Goal: Feedback & Contribution: Submit feedback/report problem

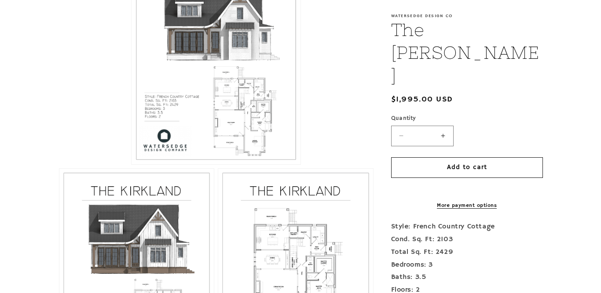
scroll to position [352, 0]
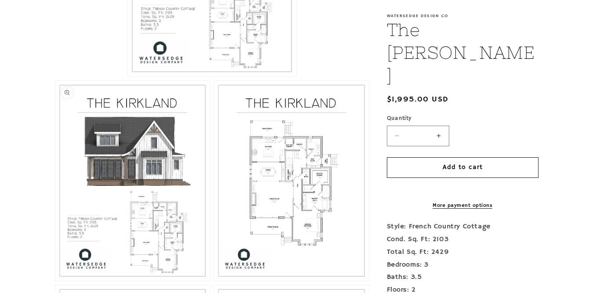
click at [55, 281] on button "Open media 2 in modal" at bounding box center [55, 281] width 0 height 0
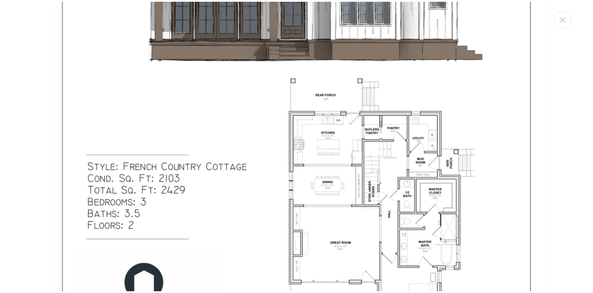
scroll to position [965, 0]
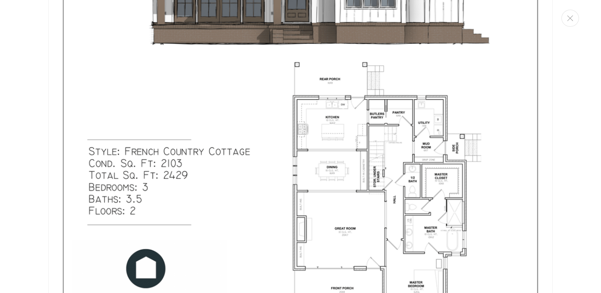
click at [367, 203] on img "Media gallery" at bounding box center [300, 28] width 504 height 652
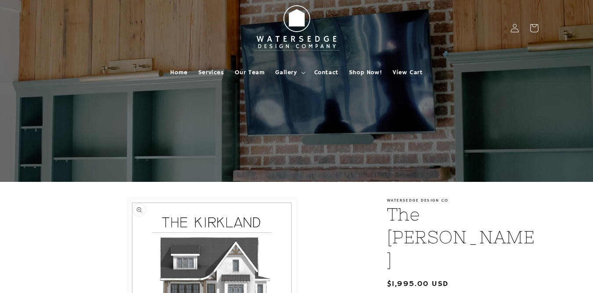
scroll to position [132, 0]
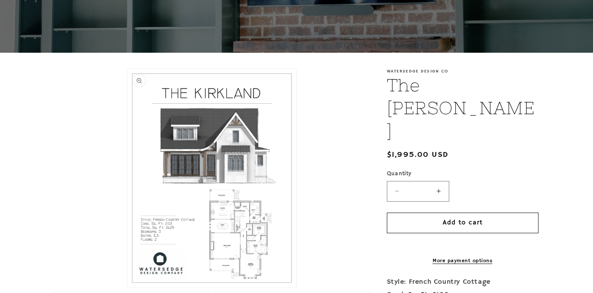
click at [127, 288] on button "Open media 1 in modal" at bounding box center [127, 288] width 0 height 0
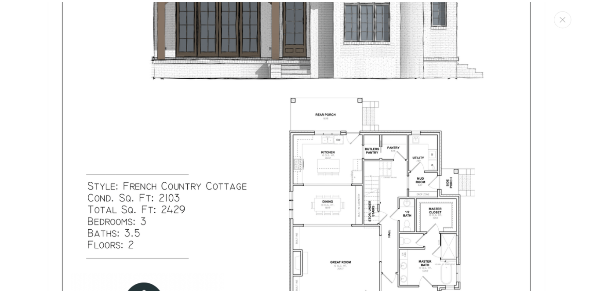
scroll to position [273, 0]
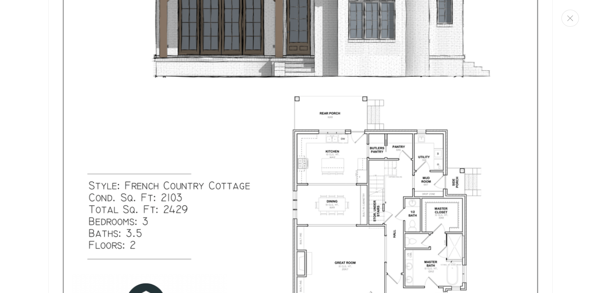
click at [357, 157] on img "Media gallery" at bounding box center [300, 62] width 504 height 652
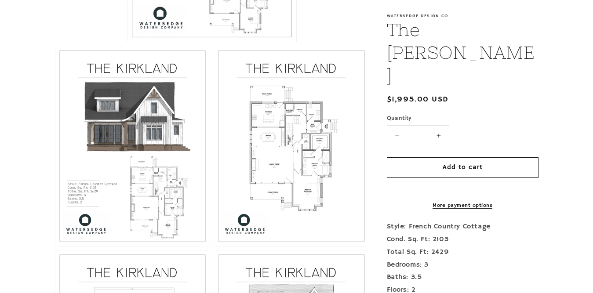
scroll to position [396, 0]
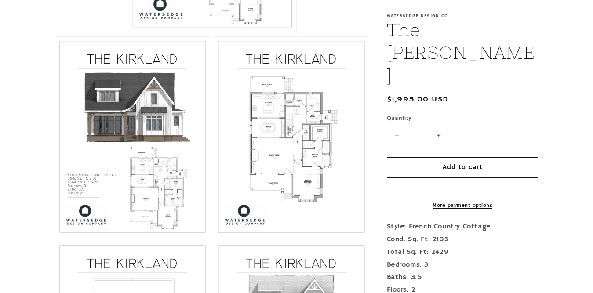
click at [214, 237] on button "Open media 3 in modal" at bounding box center [214, 237] width 0 height 0
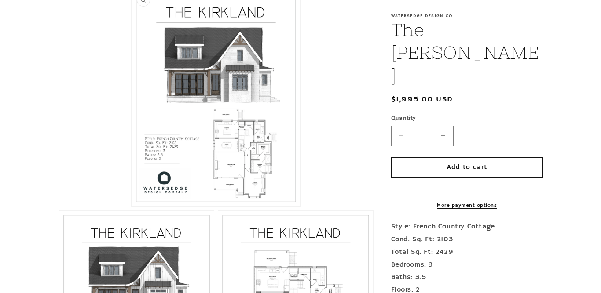
scroll to position [132, 0]
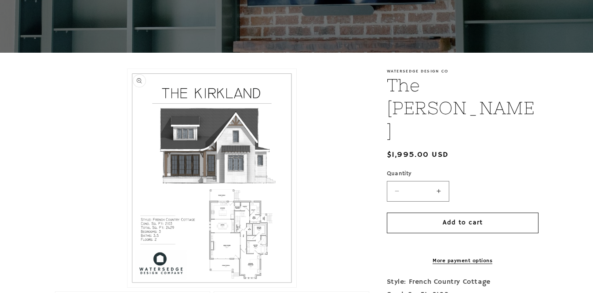
click at [127, 288] on button "Open media 1 in modal" at bounding box center [127, 288] width 0 height 0
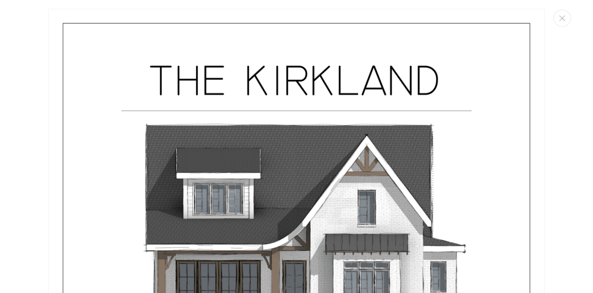
scroll to position [9, 0]
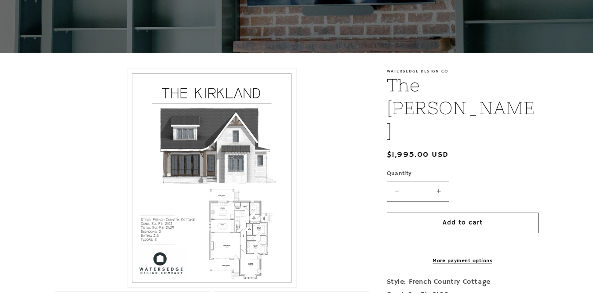
drag, startPoint x: 600, startPoint y: 124, endPoint x: 316, endPoint y: 150, distance: 285.7
click at [316, 150] on li "Open media 1 in modal" at bounding box center [212, 178] width 314 height 219
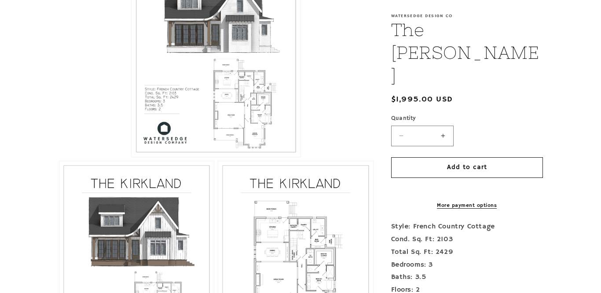
scroll to position [440, 0]
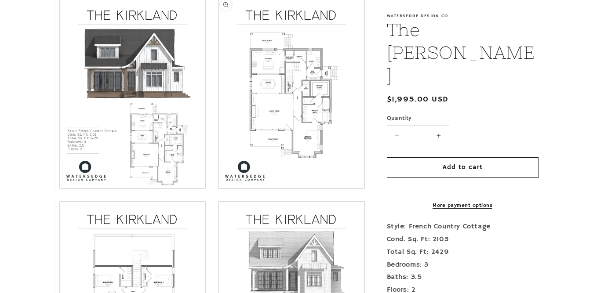
click at [214, 193] on button "Open media 3 in modal" at bounding box center [214, 193] width 0 height 0
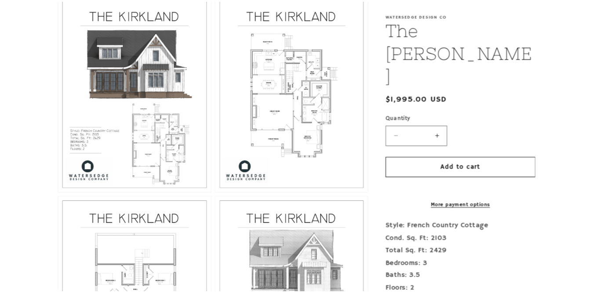
scroll to position [1287, 0]
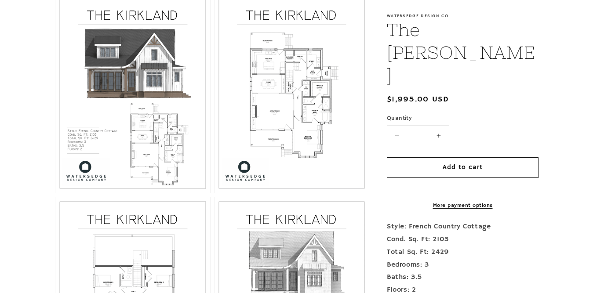
drag, startPoint x: 412, startPoint y: 133, endPoint x: 286, endPoint y: 129, distance: 125.8
click at [214, 193] on button "Open media 3 in modal" at bounding box center [214, 193] width 0 height 0
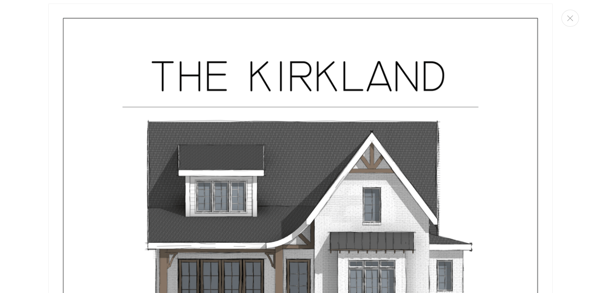
scroll to position [0, 0]
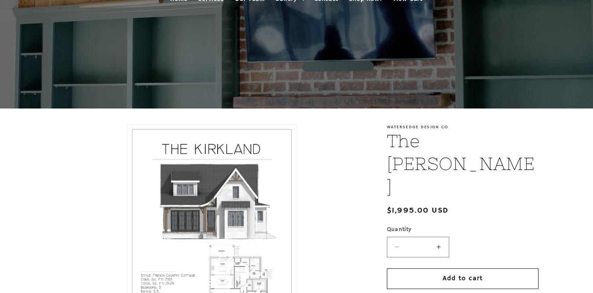
scroll to position [132, 0]
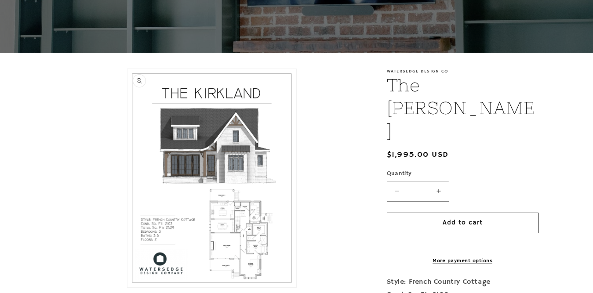
click at [127, 288] on button "Open media 1 in modal" at bounding box center [127, 288] width 0 height 0
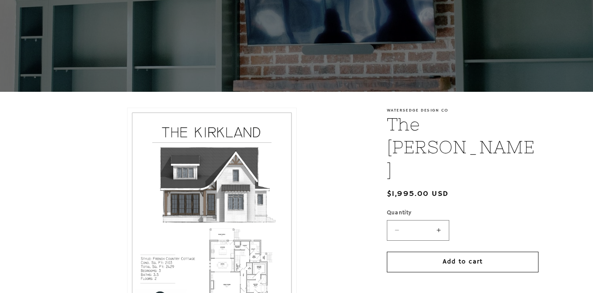
scroll to position [0, 0]
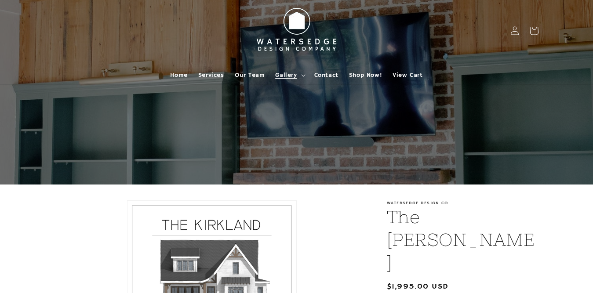
click at [293, 73] on span "Gallery" at bounding box center [286, 75] width 22 height 8
click at [177, 71] on span "Home" at bounding box center [178, 75] width 17 height 8
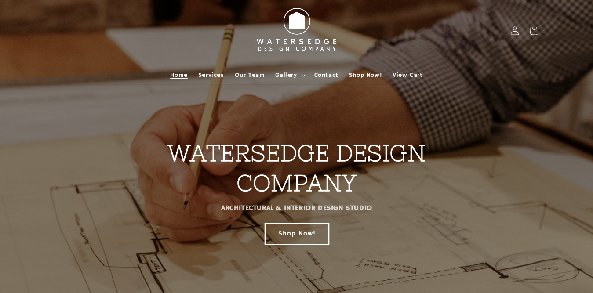
click at [309, 234] on link "Shop Now!" at bounding box center [297, 233] width 64 height 21
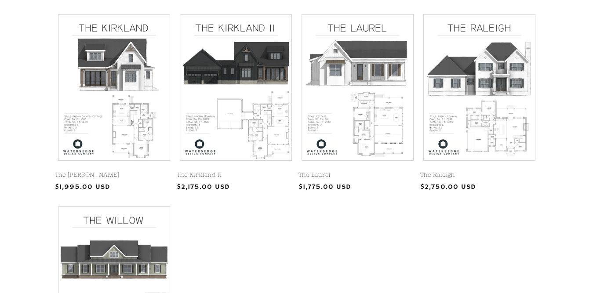
scroll to position [396, 0]
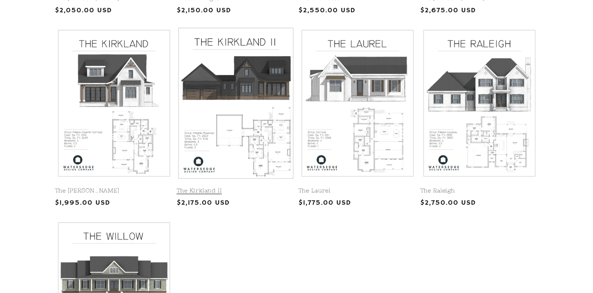
click at [251, 187] on link "The Kirkland II" at bounding box center [236, 190] width 118 height 7
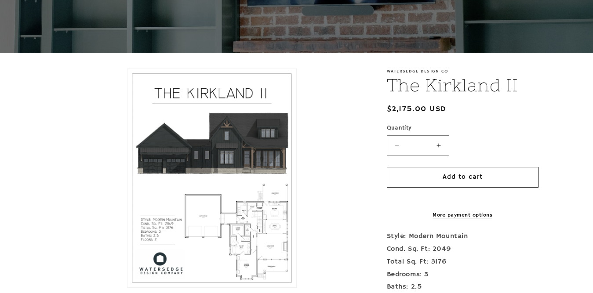
scroll to position [132, 0]
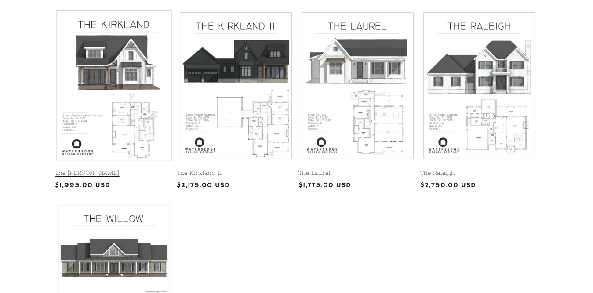
scroll to position [396, 0]
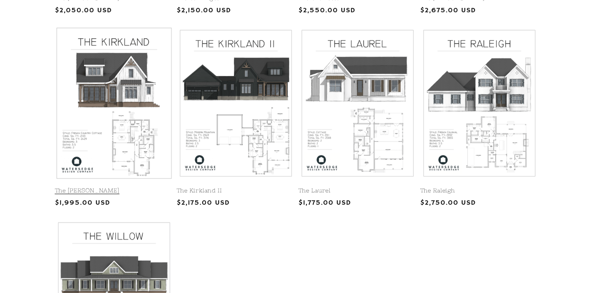
click at [105, 187] on link "The [PERSON_NAME]" at bounding box center [114, 190] width 118 height 7
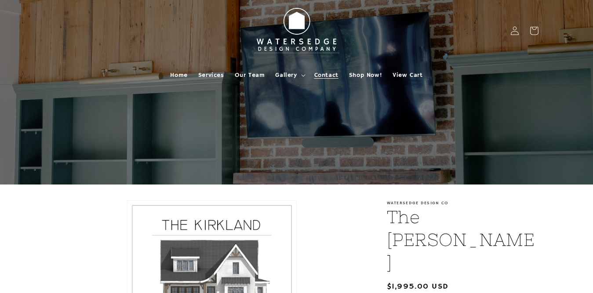
click at [324, 76] on span "Contact" at bounding box center [326, 75] width 24 height 8
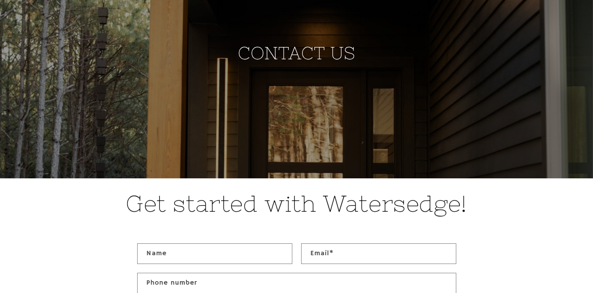
scroll to position [264, 0]
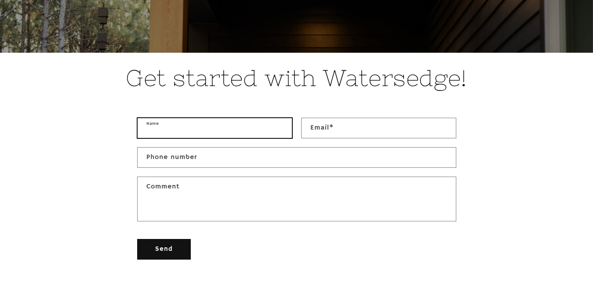
click at [216, 127] on input "Name" at bounding box center [215, 128] width 154 height 20
click at [214, 123] on input "Name" at bounding box center [215, 128] width 154 height 20
type input "**********"
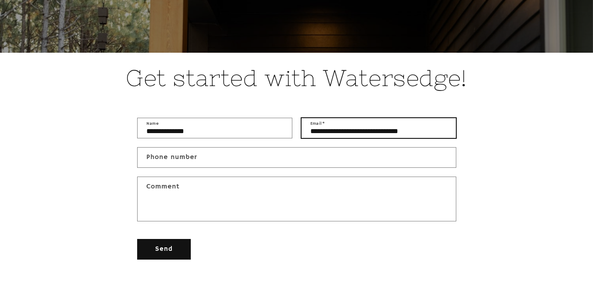
click at [401, 126] on input "**********" at bounding box center [379, 128] width 154 height 20
type input "**********"
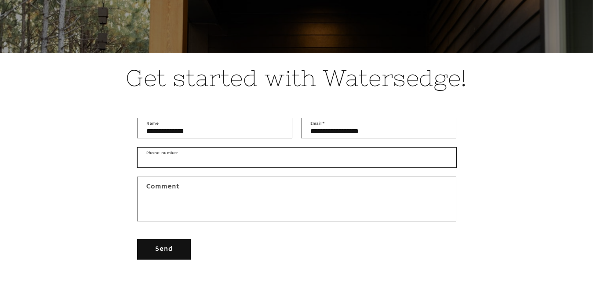
click at [279, 155] on input "Phone number" at bounding box center [297, 158] width 318 height 20
type input "**********"
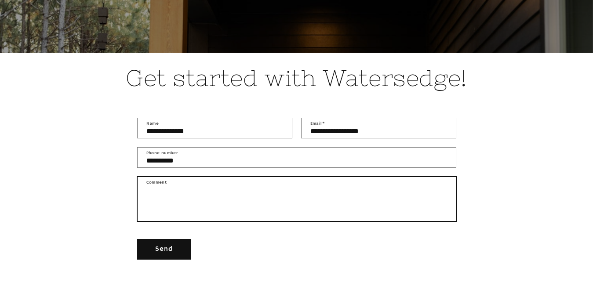
click at [181, 197] on textarea "Comment" at bounding box center [297, 199] width 318 height 44
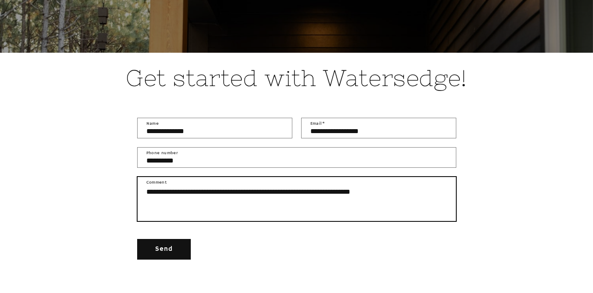
type textarea "**********"
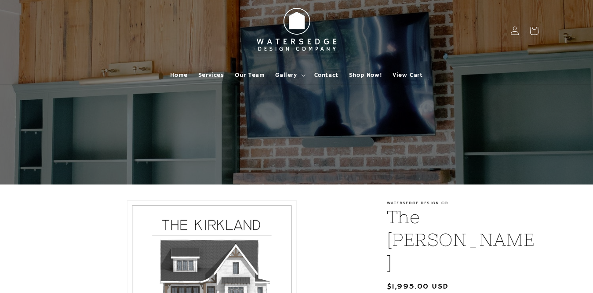
drag, startPoint x: 0, startPoint y: 0, endPoint x: 298, endPoint y: 220, distance: 370.3
